Goal: Task Accomplishment & Management: Complete application form

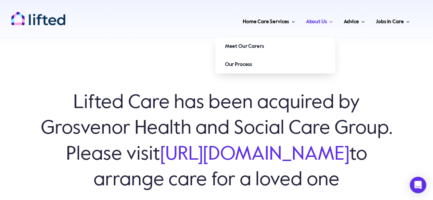
click at [317, 18] on span "About Us" at bounding box center [315, 21] width 21 height 11
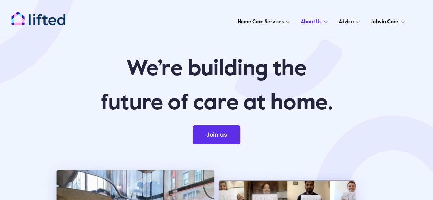
click at [76, 9] on div "Toggle Navigation Home Care Services Live in Care Live In Care for People With …" at bounding box center [213, 19] width 405 height 38
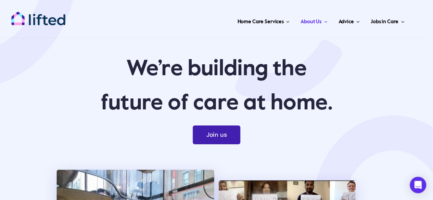
click at [210, 141] on link "Join us" at bounding box center [217, 135] width 48 height 19
